Goal: Book appointment/travel/reservation

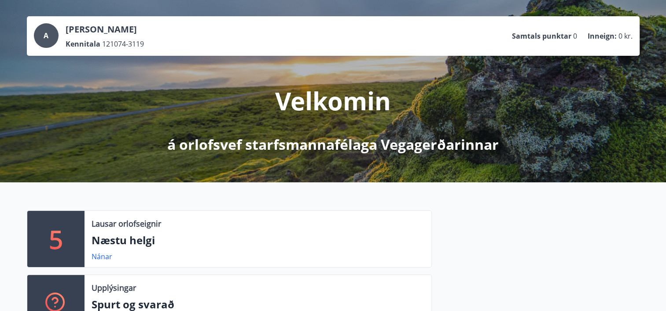
scroll to position [88, 0]
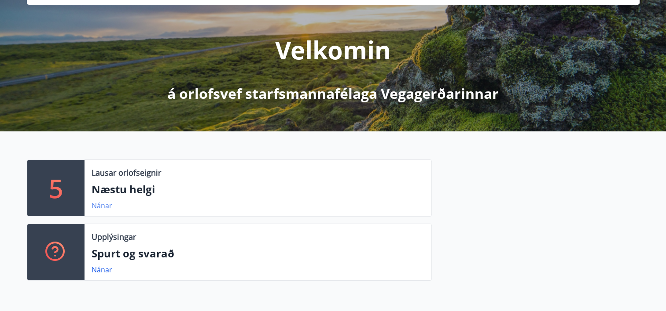
click at [102, 206] on link "Nánar" at bounding box center [102, 206] width 21 height 10
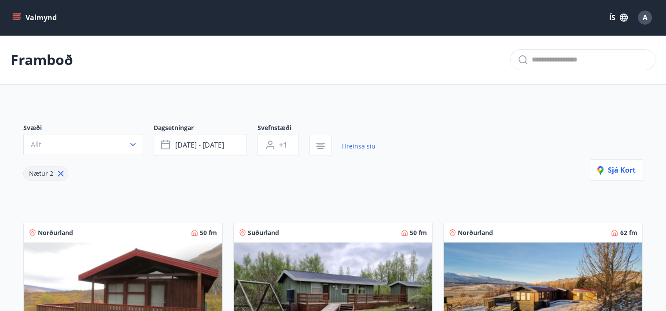
click at [9, 11] on div "Valmynd ÍS A" at bounding box center [333, 17] width 666 height 35
click at [12, 16] on icon "menu" at bounding box center [16, 17] width 9 height 9
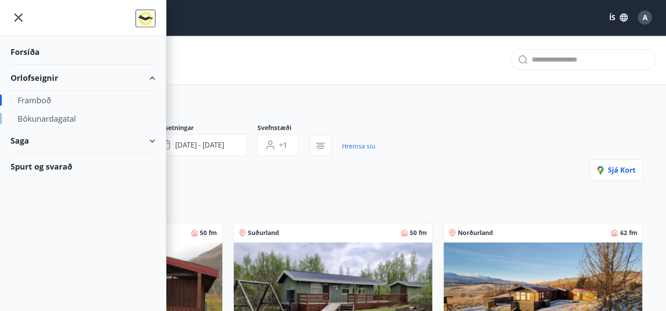
click at [68, 117] on div "Bókunardagatal" at bounding box center [83, 119] width 131 height 18
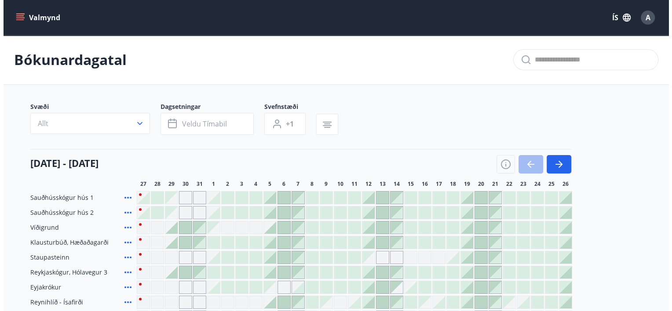
scroll to position [88, 0]
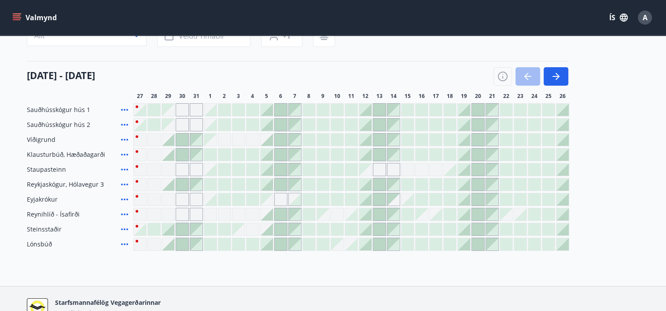
click at [365, 198] on div at bounding box center [365, 200] width 12 height 12
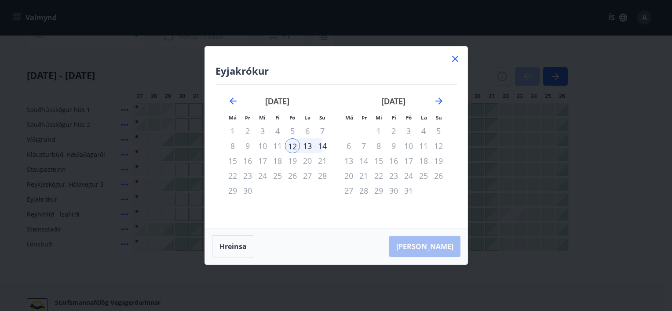
click at [455, 56] on icon at bounding box center [455, 59] width 11 height 11
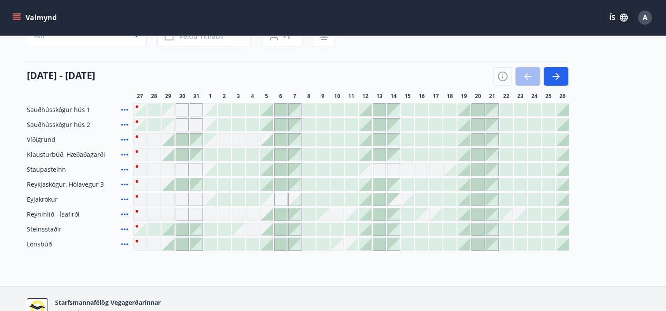
click at [121, 199] on icon at bounding box center [124, 200] width 7 height 2
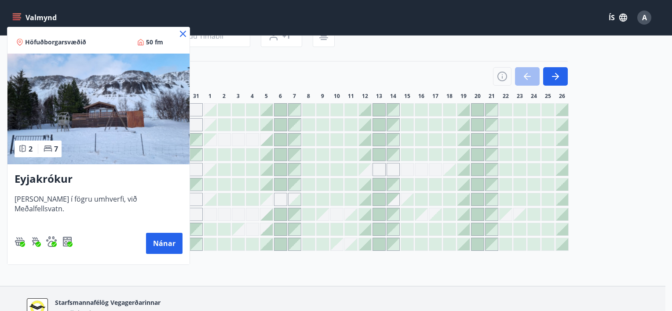
click at [180, 31] on icon at bounding box center [183, 34] width 6 height 6
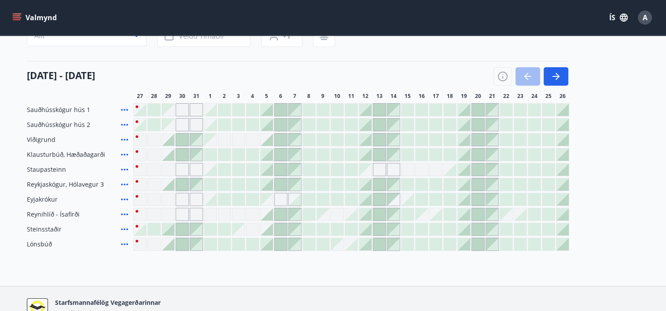
click at [122, 201] on icon at bounding box center [124, 199] width 11 height 11
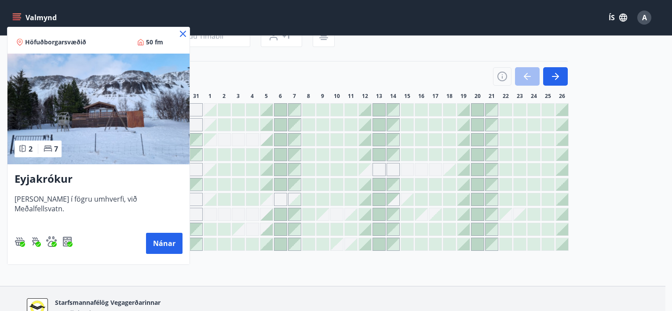
click at [180, 35] on icon at bounding box center [183, 34] width 6 height 6
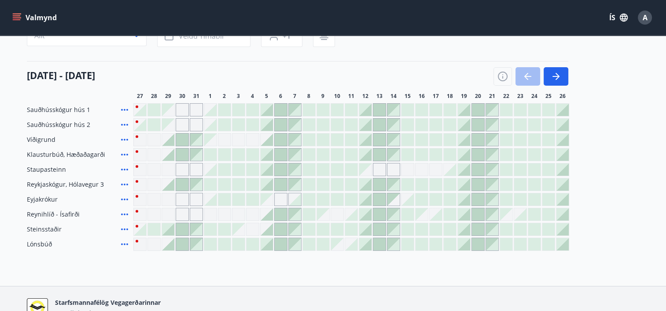
click at [366, 195] on div at bounding box center [365, 200] width 12 height 12
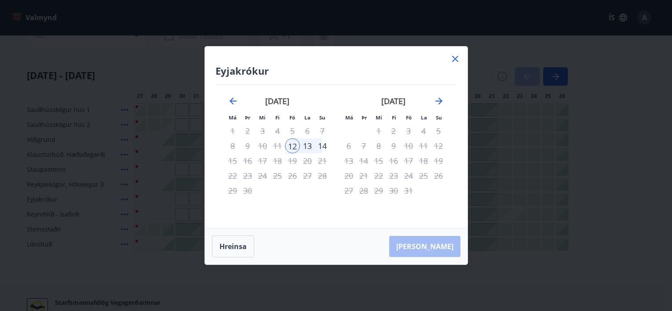
click at [293, 148] on div "12" at bounding box center [292, 146] width 15 height 15
click at [309, 146] on div "13" at bounding box center [307, 146] width 15 height 15
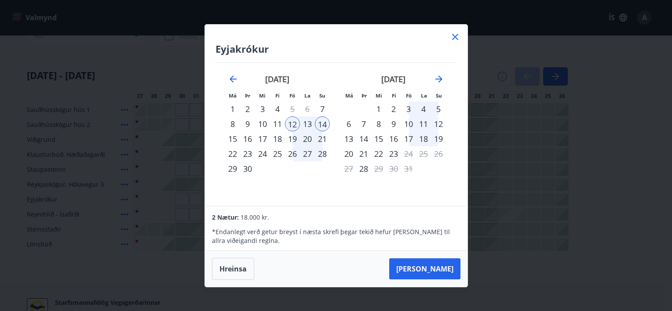
click at [308, 125] on div "13" at bounding box center [307, 124] width 15 height 15
click at [447, 266] on button "Taka Frá" at bounding box center [424, 269] width 71 height 21
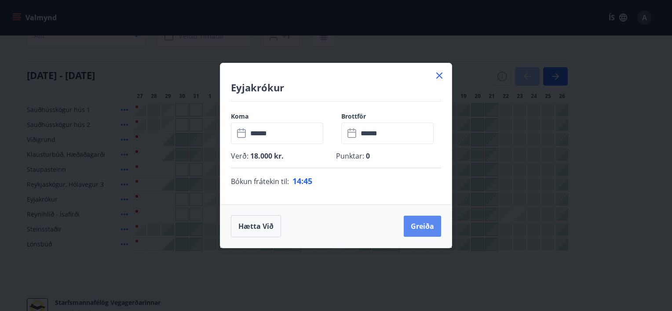
click at [424, 225] on button "Greiða" at bounding box center [422, 226] width 37 height 21
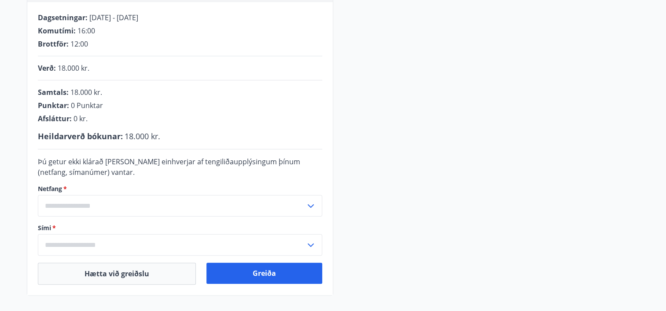
scroll to position [221, 0]
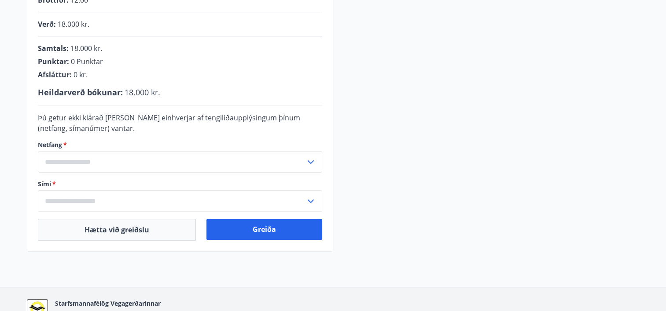
click at [270, 163] on input "text" at bounding box center [171, 162] width 267 height 22
click at [128, 165] on input "text" at bounding box center [171, 162] width 267 height 22
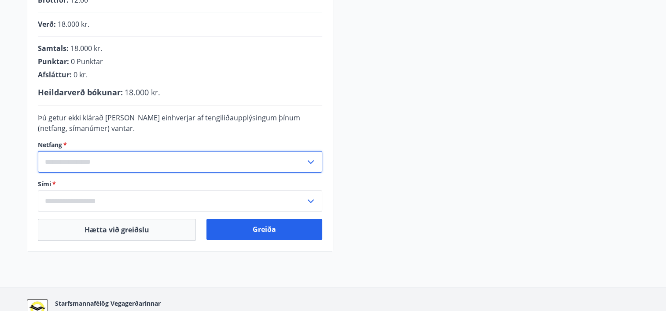
click at [123, 200] on input "text" at bounding box center [171, 201] width 267 height 22
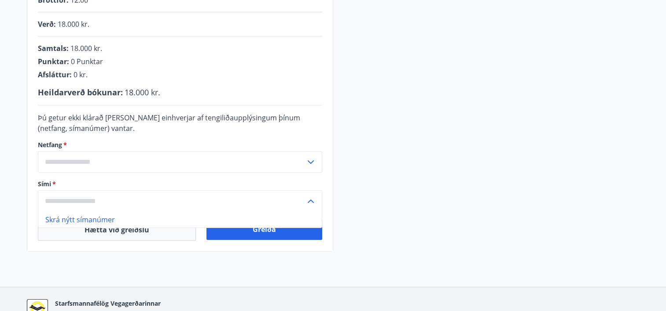
click at [130, 161] on input "text" at bounding box center [171, 162] width 267 height 22
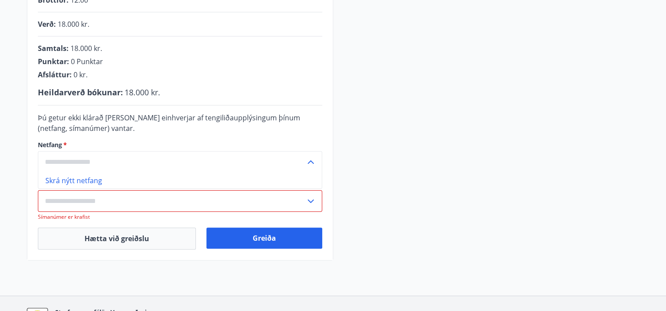
click at [112, 161] on input "text" at bounding box center [171, 162] width 267 height 22
click at [310, 160] on icon at bounding box center [310, 162] width 11 height 11
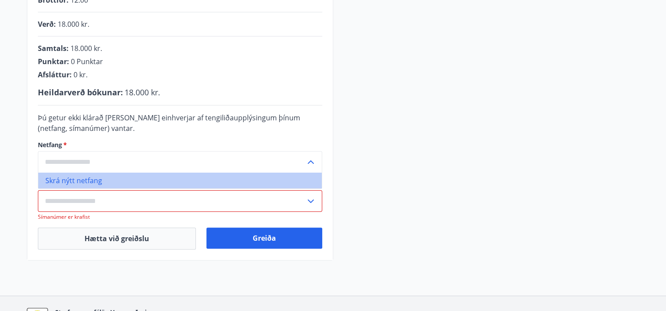
click at [69, 181] on li "Skrá nýtt netfang" at bounding box center [179, 181] width 283 height 16
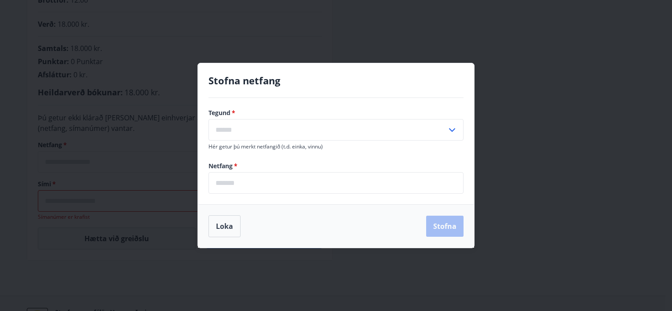
click at [454, 124] on div "​" at bounding box center [336, 130] width 255 height 22
click at [263, 166] on li "Vinnu" at bounding box center [336, 165] width 254 height 16
type input "*****"
click at [259, 182] on input "email" at bounding box center [336, 183] width 255 height 22
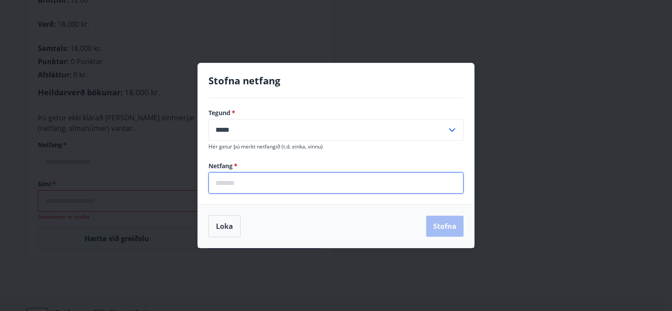
type input "**********"
click at [457, 224] on button "Stofna" at bounding box center [444, 226] width 37 height 21
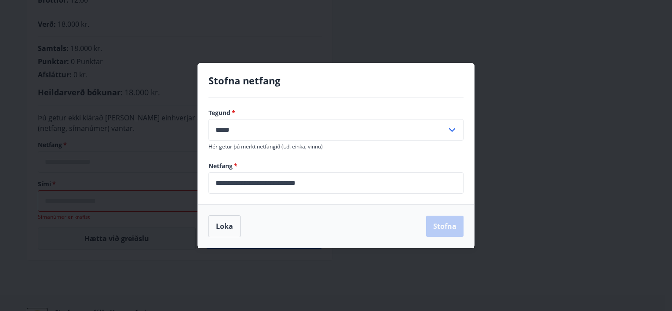
type input "**********"
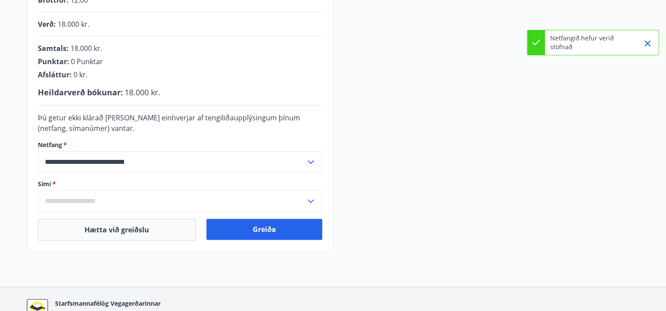
click at [306, 199] on icon at bounding box center [310, 201] width 11 height 11
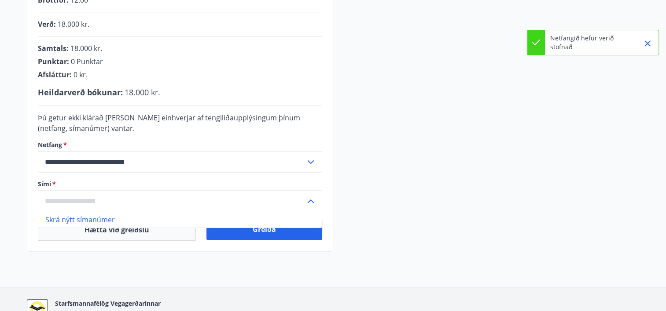
click at [104, 217] on li "Skrá nýtt símanúmer" at bounding box center [179, 220] width 283 height 16
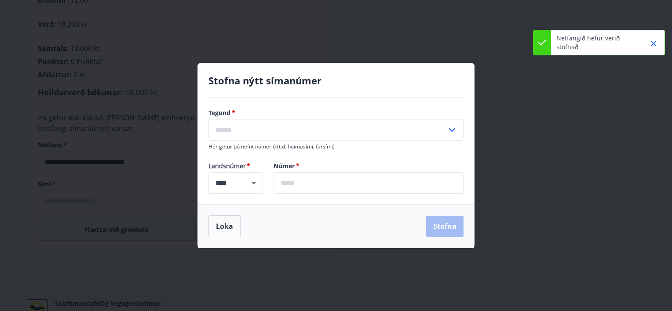
click at [305, 185] on input "text" at bounding box center [369, 183] width 190 height 22
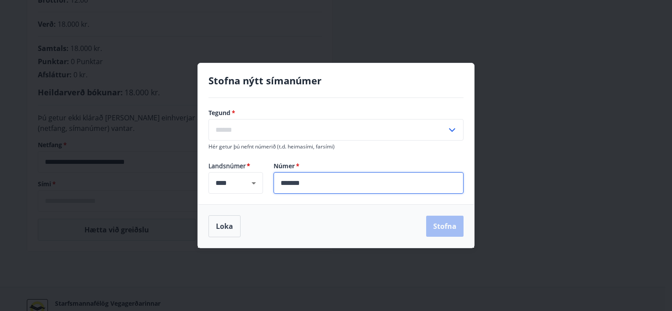
click at [334, 178] on input "*******" at bounding box center [369, 183] width 190 height 22
type input "*******"
click at [455, 228] on div "Loka Stofna" at bounding box center [336, 227] width 255 height 22
click at [453, 127] on icon at bounding box center [452, 130] width 11 height 11
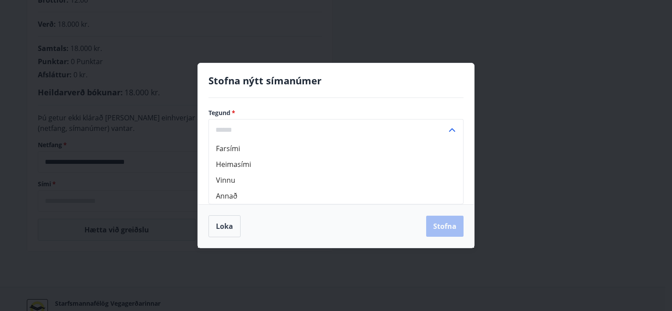
click at [238, 179] on li "Vinnu" at bounding box center [336, 180] width 254 height 16
type input "*****"
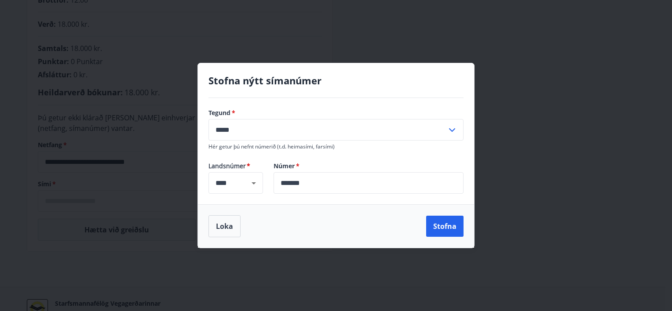
click at [293, 220] on div "Loka Stofna" at bounding box center [336, 227] width 255 height 22
click at [231, 224] on button "Loka" at bounding box center [225, 227] width 32 height 22
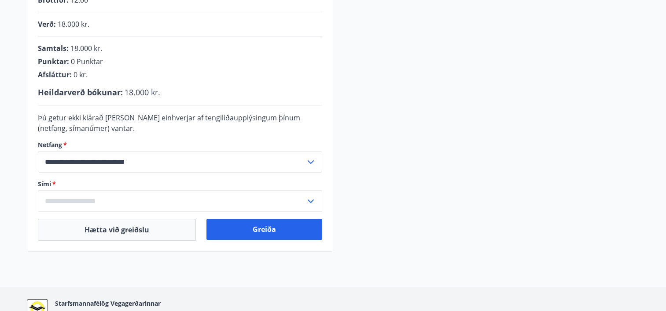
click at [308, 158] on icon at bounding box center [310, 162] width 11 height 11
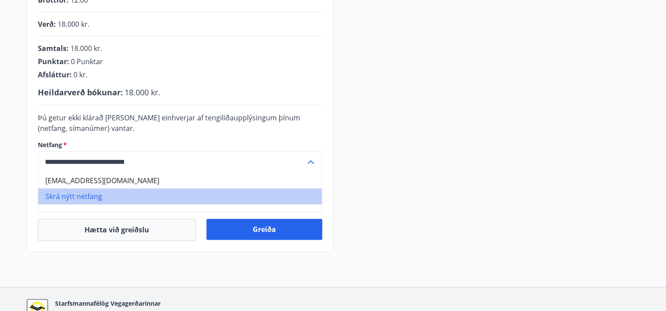
click at [99, 194] on li "Skrá nýtt netfang" at bounding box center [179, 197] width 283 height 16
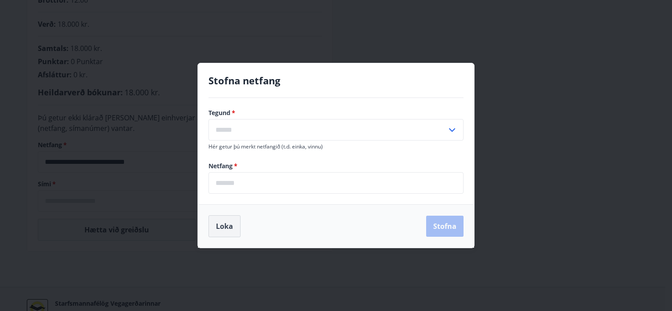
click at [223, 223] on button "Loka" at bounding box center [225, 227] width 32 height 22
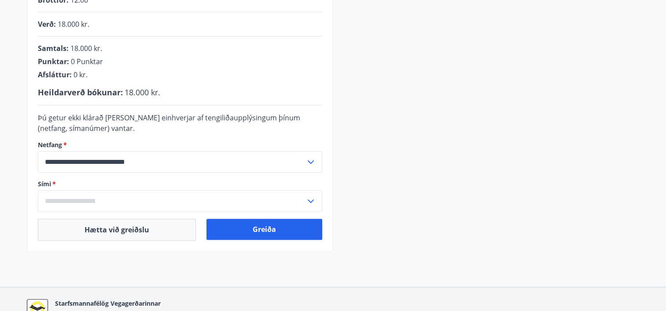
click at [312, 197] on icon at bounding box center [310, 201] width 11 height 11
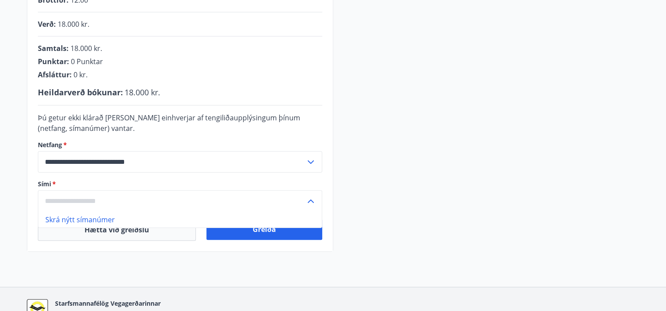
click at [117, 219] on li "Skrá nýtt símanúmer" at bounding box center [179, 220] width 283 height 16
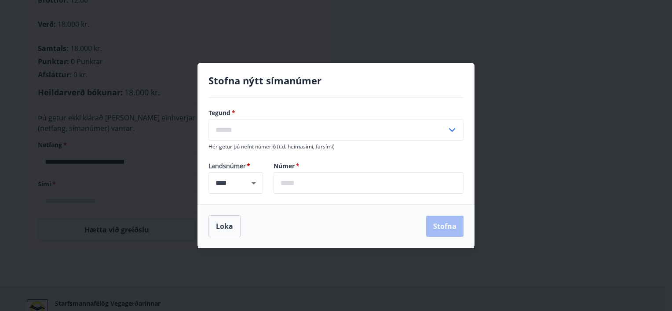
click at [359, 127] on input "text" at bounding box center [328, 130] width 238 height 22
click at [245, 181] on li "Vinnu" at bounding box center [336, 180] width 254 height 16
type input "*****"
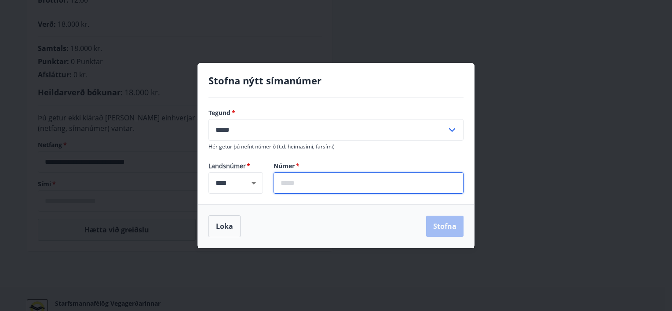
click at [336, 182] on input "text" at bounding box center [369, 183] width 190 height 22
type input "*******"
click at [439, 227] on button "Stofna" at bounding box center [444, 226] width 37 height 21
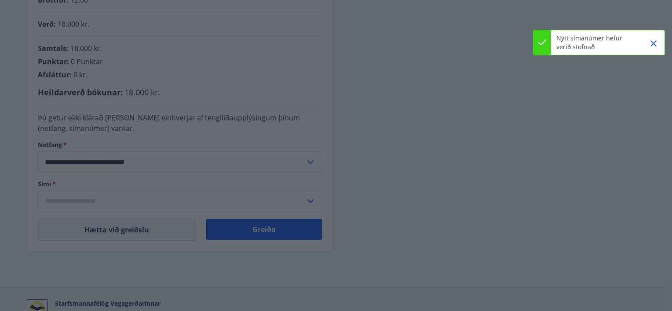
type input "**********"
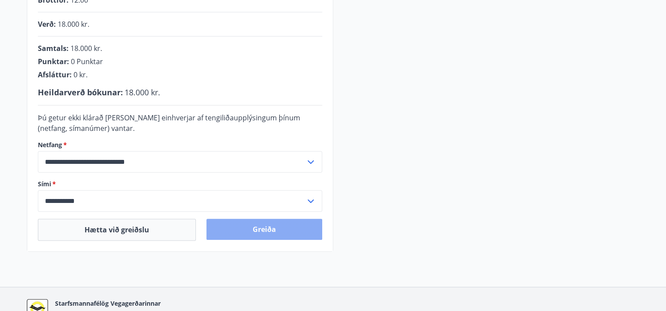
click at [300, 225] on button "Greiða" at bounding box center [264, 229] width 116 height 21
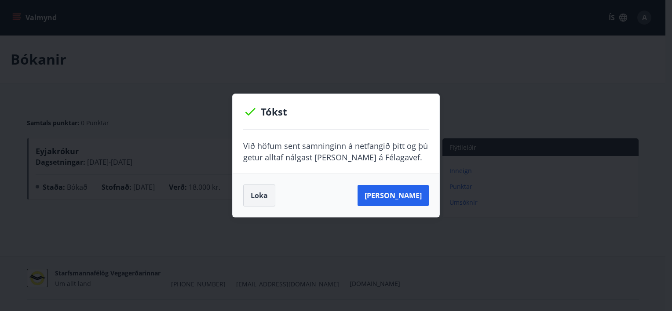
click at [265, 197] on button "Loka" at bounding box center [259, 196] width 32 height 22
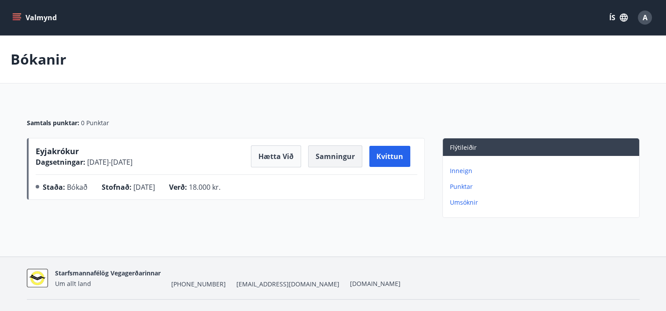
click at [325, 153] on button "Samningur" at bounding box center [335, 157] width 54 height 22
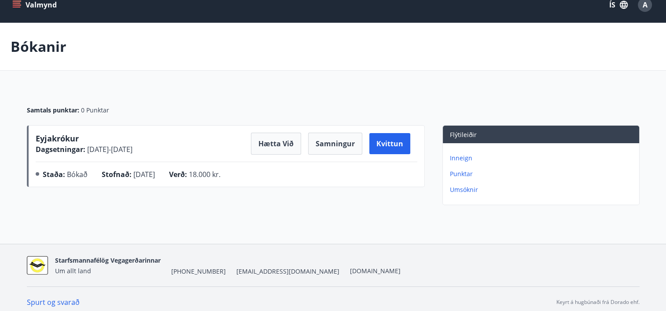
scroll to position [19, 0]
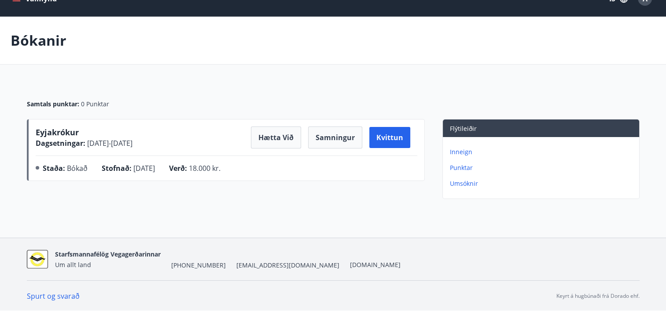
drag, startPoint x: 88, startPoint y: 131, endPoint x: 80, endPoint y: 131, distance: 8.4
click at [80, 131] on div "Eyjakrókur Dagsetningar : [DATE] - [DATE]" at bounding box center [84, 138] width 97 height 22
drag, startPoint x: 122, startPoint y: 143, endPoint x: 38, endPoint y: 130, distance: 84.6
click at [38, 130] on div "Eyjakrókur Dagsetningar : [DATE] - [DATE]" at bounding box center [84, 138] width 97 height 22
click at [38, 130] on span "Eyjakrókur" at bounding box center [57, 132] width 43 height 11
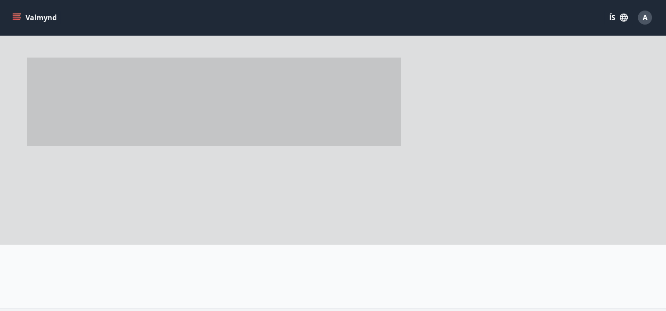
click at [38, 130] on span at bounding box center [214, 102] width 374 height 89
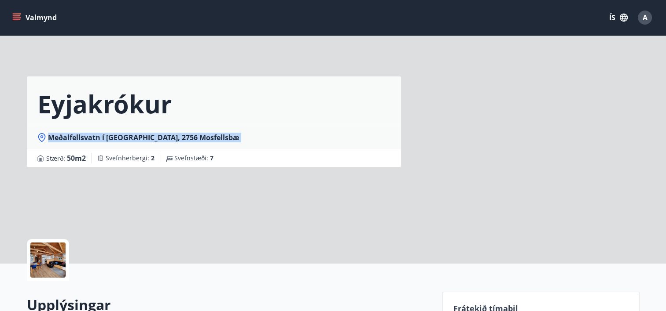
click at [38, 130] on div "Meðalfellsvatn í [GEOGRAPHIC_DATA], 2756 Mosfellsbæ" at bounding box center [214, 137] width 374 height 24
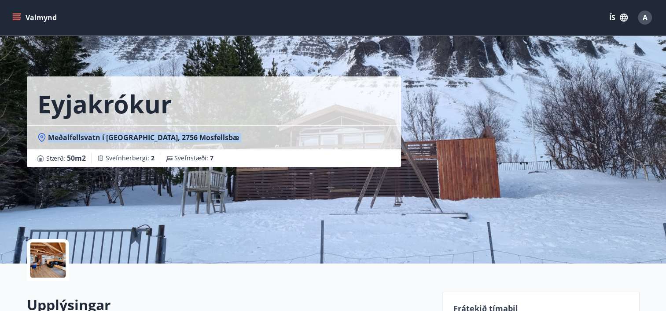
drag, startPoint x: 38, startPoint y: 130, endPoint x: 39, endPoint y: 123, distance: 6.7
click at [39, 127] on div "Meðalfellsvatn í [GEOGRAPHIC_DATA], 2756 Mosfellsbæ" at bounding box center [214, 137] width 374 height 24
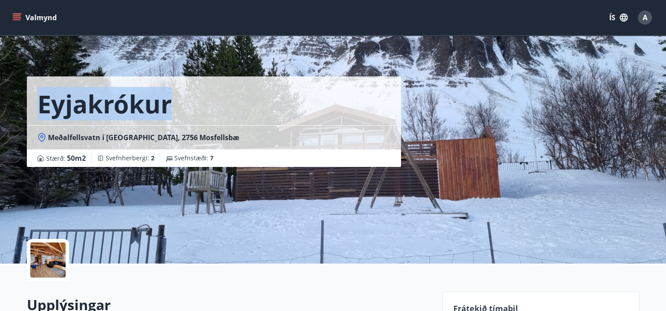
drag, startPoint x: 39, startPoint y: 123, endPoint x: 38, endPoint y: 115, distance: 8.0
click at [40, 119] on div "Eyjakrókur" at bounding box center [214, 101] width 374 height 49
click at [38, 114] on h1 "Eyjakrókur" at bounding box center [104, 103] width 134 height 33
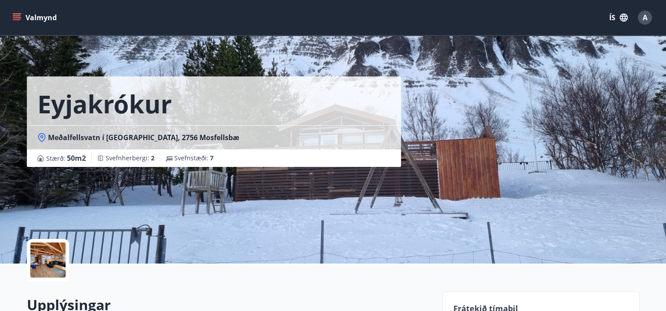
click at [223, 99] on div "Eyjakrókur" at bounding box center [214, 101] width 374 height 49
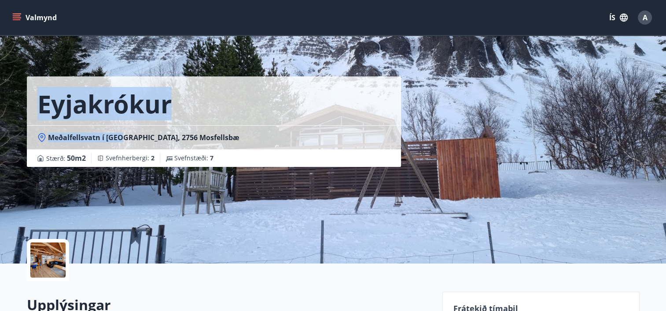
drag, startPoint x: 120, startPoint y: 137, endPoint x: 42, endPoint y: 97, distance: 87.8
click at [42, 97] on div "Eyjakrókur Meðalfellsvatn í [GEOGRAPHIC_DATA], 2756 Mosfellsbæ Stærð : 50 m2 Sv…" at bounding box center [214, 122] width 374 height 91
copy div "Eyjakrókur Meðalfellsvatn í [GEOGRAPHIC_DATA]"
click at [481, 75] on div "Eyjakrókur Meðalfellsvatn í [GEOGRAPHIC_DATA], 2756 Mosfellsbæ Stærð : 50 m2 Sv…" at bounding box center [333, 132] width 612 height 264
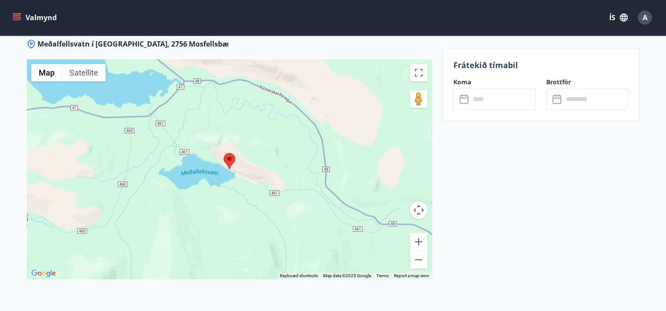
scroll to position [1232, 0]
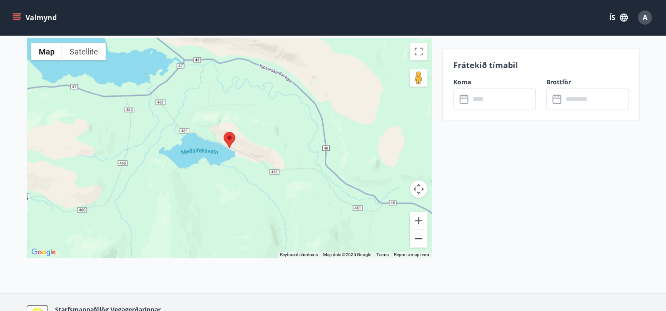
click at [422, 237] on button "Zoom out" at bounding box center [419, 239] width 18 height 18
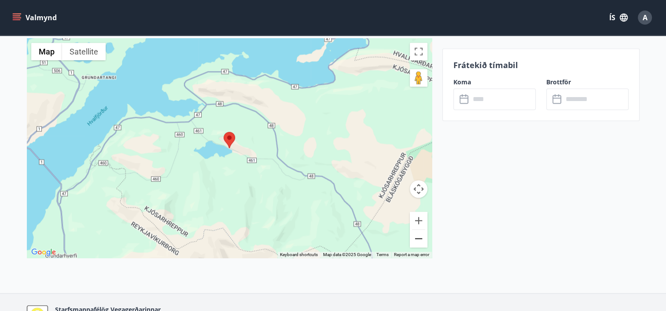
click at [422, 237] on button "Zoom out" at bounding box center [419, 239] width 18 height 18
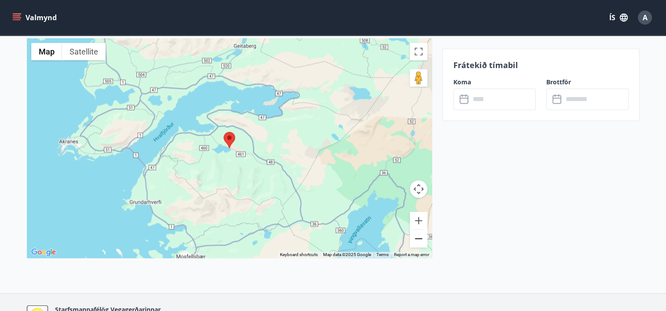
click at [422, 237] on button "Zoom out" at bounding box center [419, 239] width 18 height 18
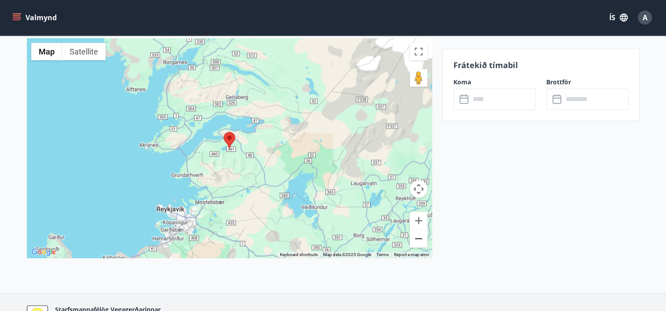
click at [422, 237] on button "Zoom out" at bounding box center [419, 239] width 18 height 18
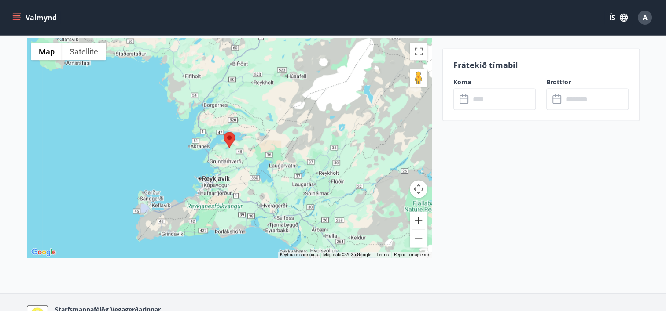
click at [416, 222] on button "Zoom in" at bounding box center [419, 221] width 18 height 18
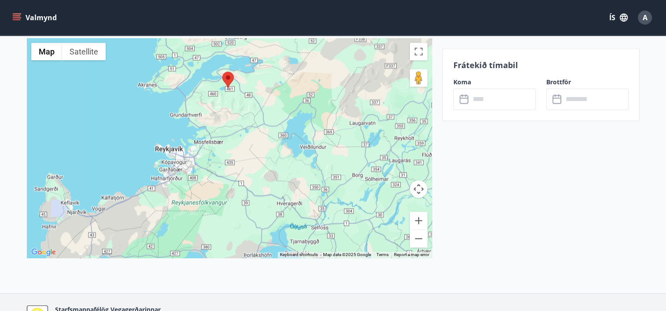
drag, startPoint x: 318, startPoint y: 207, endPoint x: 317, endPoint y: 146, distance: 61.2
click at [317, 146] on div at bounding box center [229, 148] width 405 height 220
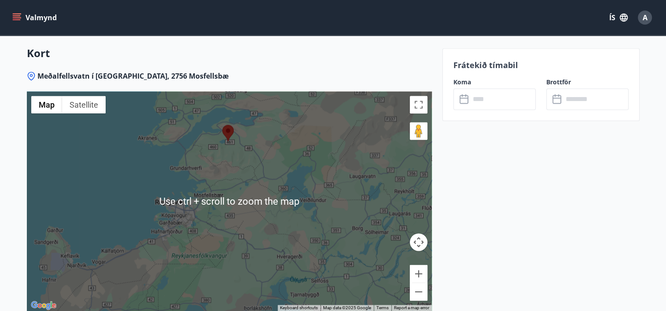
scroll to position [1188, 0]
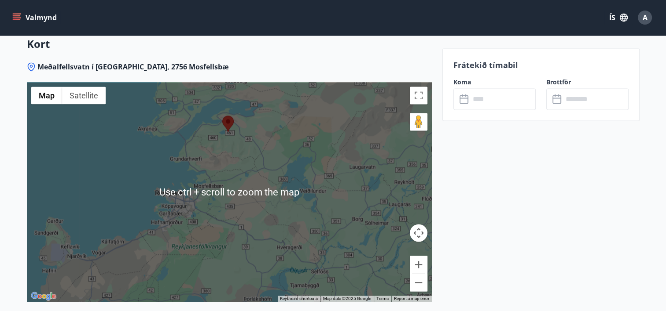
click at [311, 187] on div at bounding box center [229, 192] width 405 height 220
click at [414, 262] on button "Zoom in" at bounding box center [419, 265] width 18 height 18
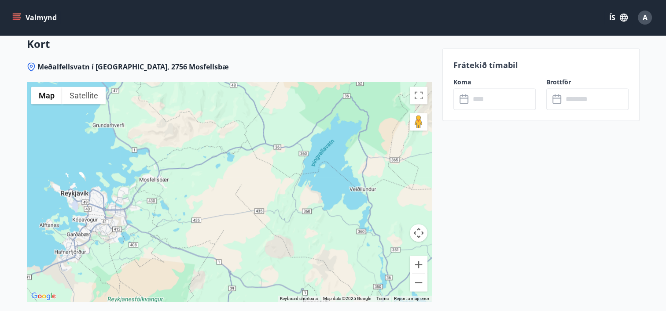
drag, startPoint x: 377, startPoint y: 225, endPoint x: 339, endPoint y: 223, distance: 38.8
click at [339, 223] on div at bounding box center [229, 192] width 405 height 220
click at [412, 265] on button "Zoom in" at bounding box center [419, 265] width 18 height 18
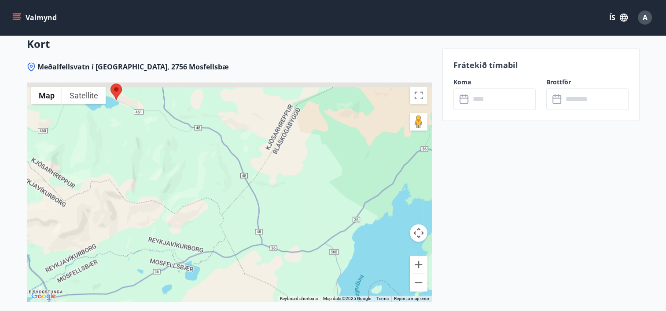
drag, startPoint x: 305, startPoint y: 117, endPoint x: 264, endPoint y: 278, distance: 166.6
click at [264, 278] on div at bounding box center [229, 192] width 405 height 220
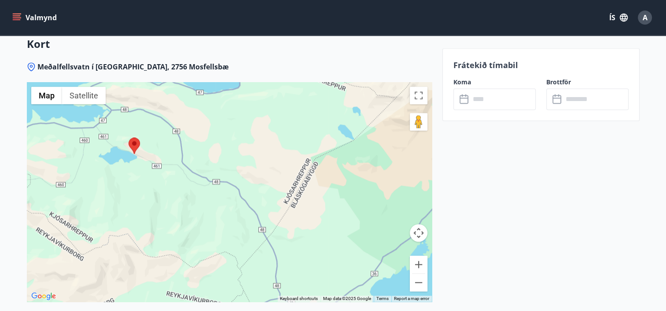
drag, startPoint x: 237, startPoint y: 174, endPoint x: 255, endPoint y: 213, distance: 42.7
click at [255, 213] on div at bounding box center [229, 192] width 405 height 220
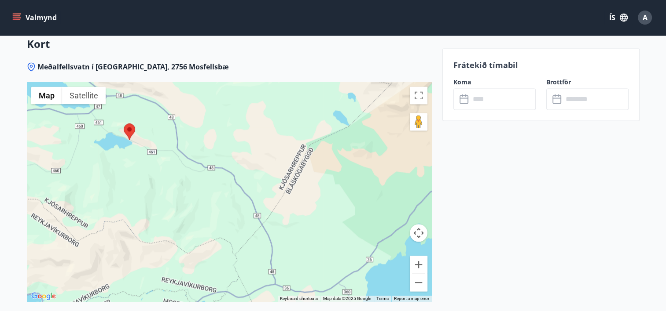
drag, startPoint x: 232, startPoint y: 134, endPoint x: 231, endPoint y: 128, distance: 6.2
click at [231, 128] on div at bounding box center [229, 192] width 405 height 220
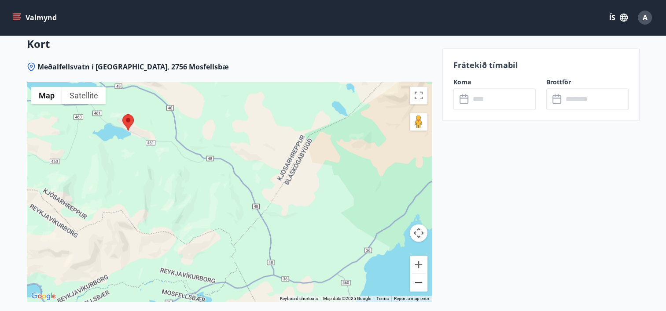
click at [414, 279] on button "Zoom out" at bounding box center [419, 283] width 18 height 18
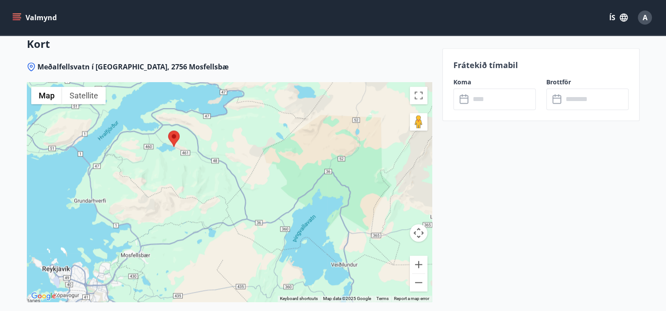
drag, startPoint x: 263, startPoint y: 246, endPoint x: 257, endPoint y: 227, distance: 19.8
click at [257, 228] on div at bounding box center [229, 192] width 405 height 220
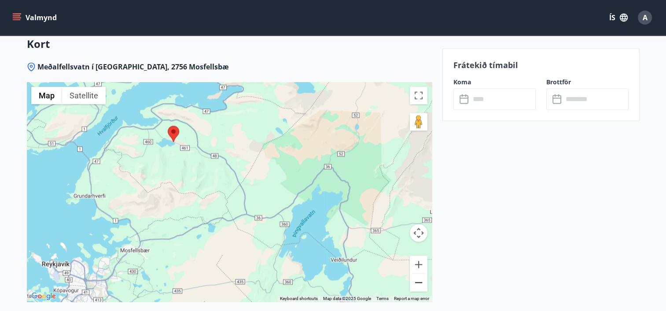
click at [422, 282] on button "Zoom out" at bounding box center [419, 283] width 18 height 18
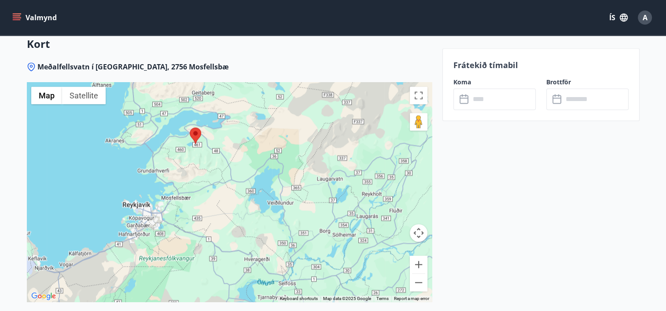
drag, startPoint x: 338, startPoint y: 277, endPoint x: 330, endPoint y: 245, distance: 33.1
click at [330, 245] on div at bounding box center [229, 192] width 405 height 220
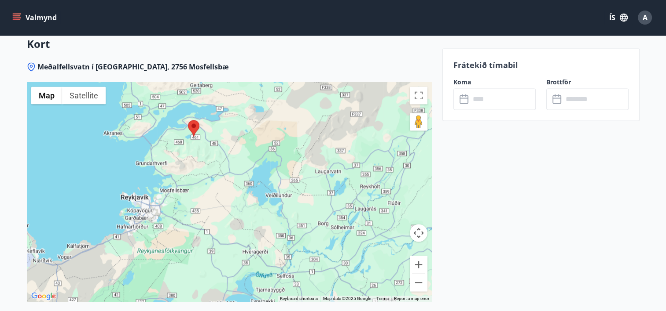
click at [47, 18] on button "Valmynd" at bounding box center [36, 18] width 50 height 16
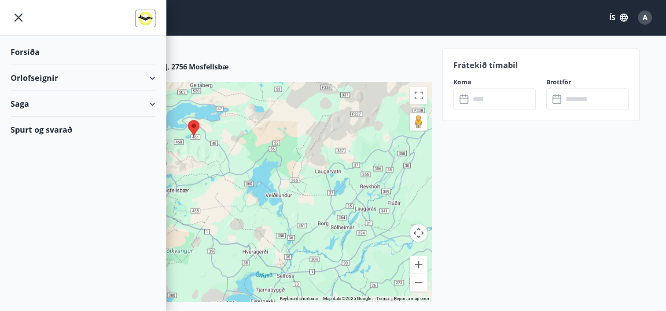
click at [34, 77] on div "Orlofseignir" at bounding box center [83, 78] width 145 height 26
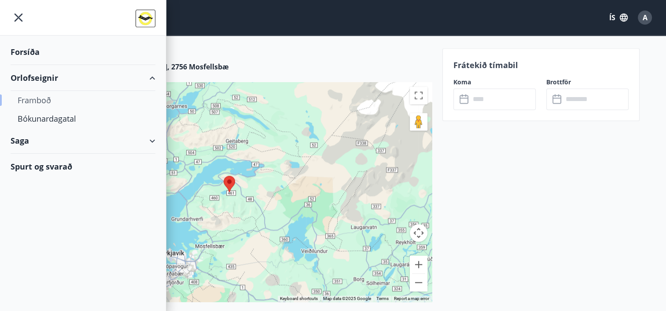
click at [29, 97] on div "Framboð" at bounding box center [83, 100] width 131 height 18
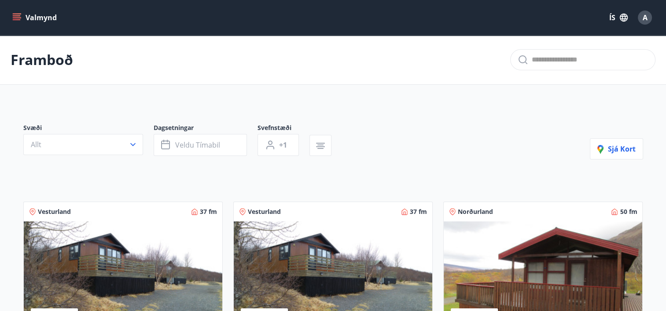
click at [62, 59] on p "Framboð" at bounding box center [42, 59] width 62 height 19
click at [11, 14] on button "Valmynd" at bounding box center [36, 18] width 50 height 16
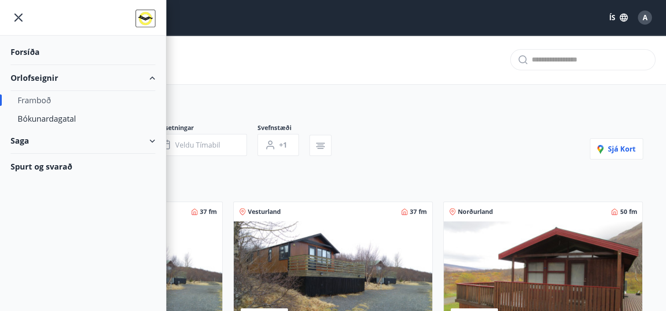
click at [35, 97] on div "Framboð" at bounding box center [83, 100] width 131 height 18
click at [29, 51] on div "Forsíða" at bounding box center [83, 52] width 145 height 26
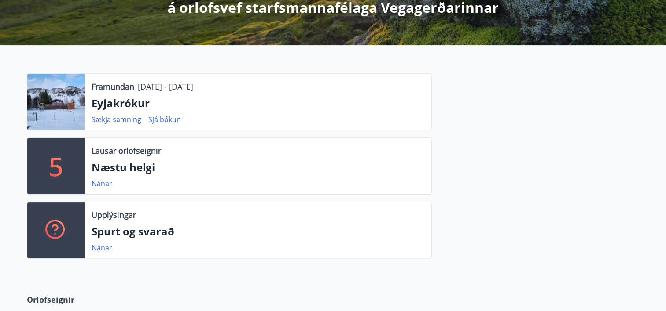
scroll to position [176, 0]
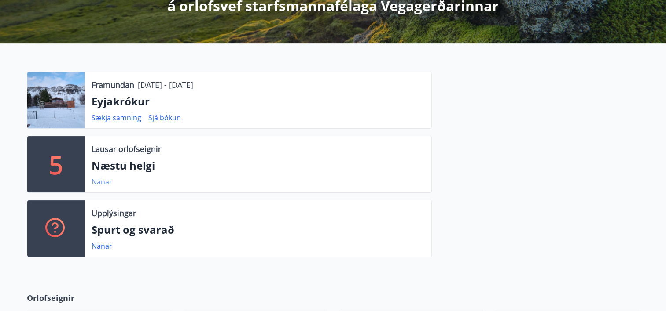
click at [98, 181] on link "Nánar" at bounding box center [102, 182] width 21 height 10
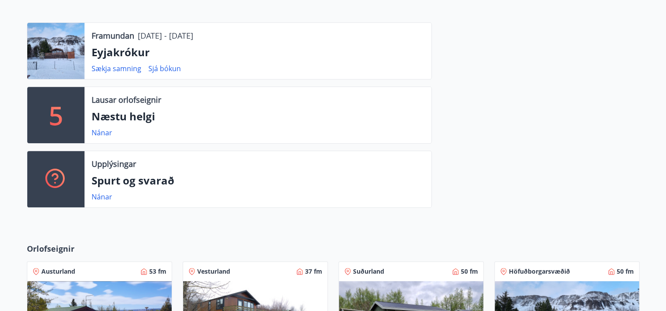
scroll to position [308, 0]
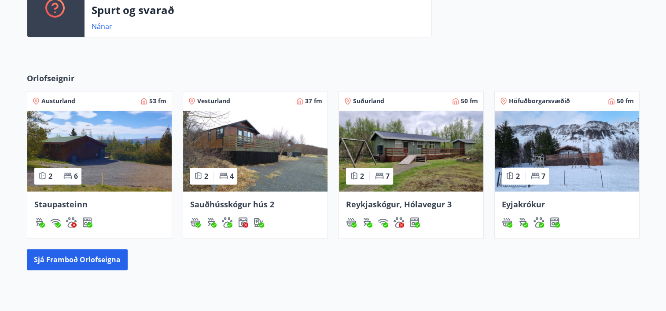
click at [593, 156] on img at bounding box center [566, 151] width 144 height 81
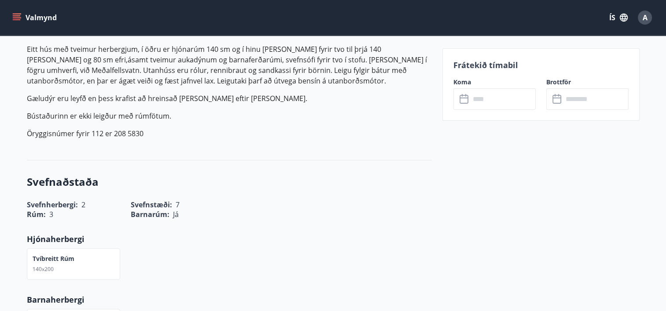
scroll to position [220, 0]
